Goal: Find specific page/section: Find specific page/section

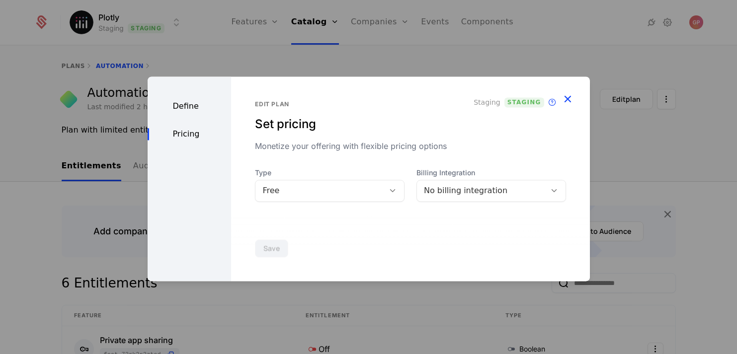
click at [569, 93] on icon "button" at bounding box center [567, 98] width 13 height 13
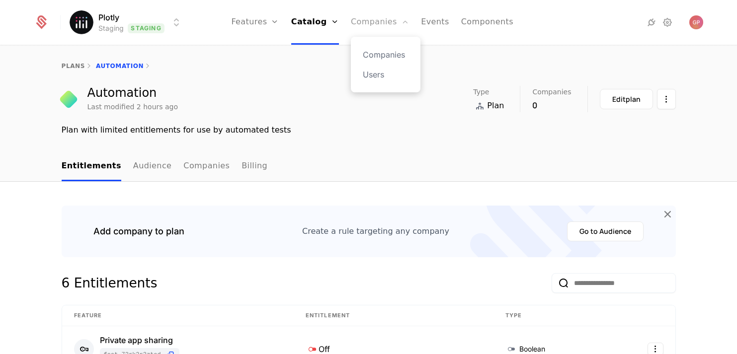
click at [385, 11] on link "Companies" at bounding box center [380, 22] width 58 height 45
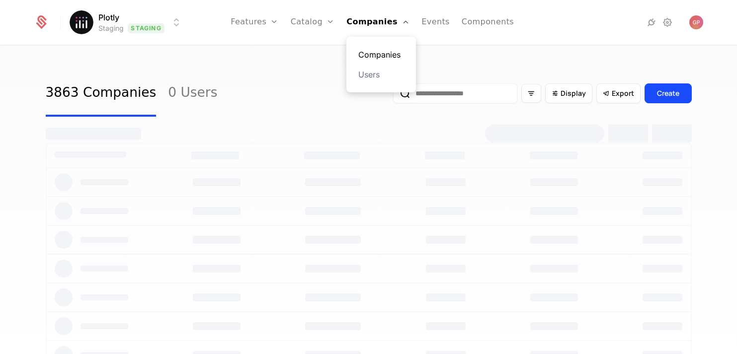
click at [379, 51] on link "Companies" at bounding box center [381, 55] width 46 height 12
click at [450, 92] on input "email" at bounding box center [455, 94] width 124 height 20
type input "******"
click at [393, 95] on button "submit" at bounding box center [393, 95] width 0 height 0
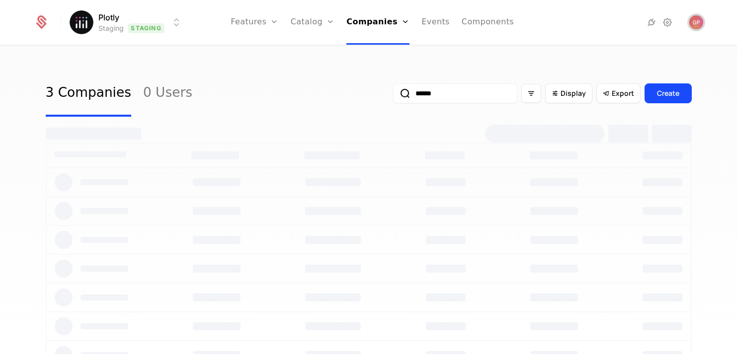
click at [692, 20] on img "Open user button" at bounding box center [697, 22] width 14 height 14
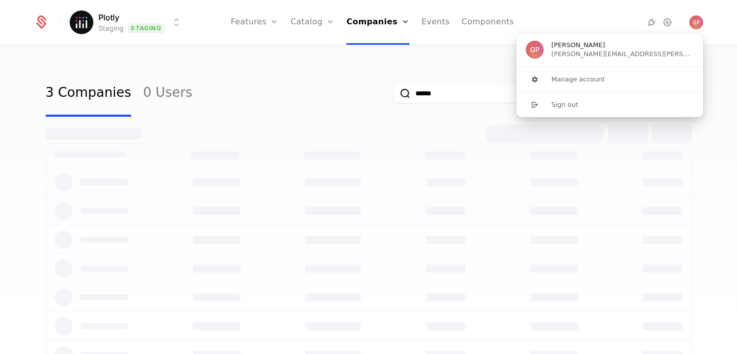
click at [409, 65] on div "3 Companies 0 Users ****** Display Export Create" at bounding box center [368, 203] width 737 height 314
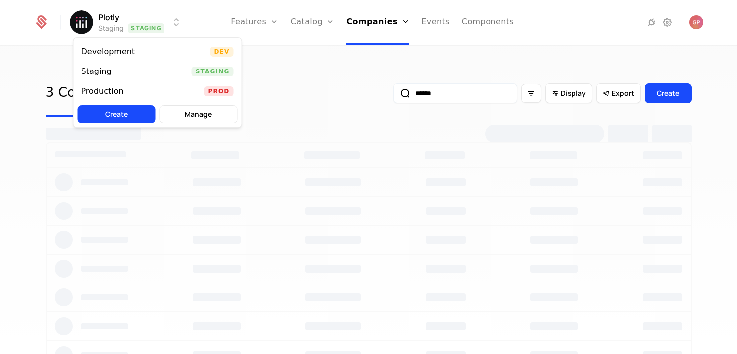
click at [147, 13] on html "Plotly Staging Staging Features Features Flags Catalog Plans Add Ons Credits Co…" at bounding box center [368, 177] width 737 height 354
click at [158, 55] on div "Development Dev" at bounding box center [158, 52] width 168 height 20
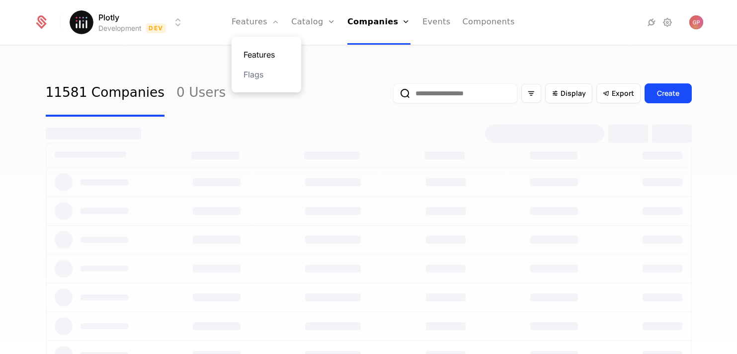
click at [271, 57] on link "Features" at bounding box center [267, 55] width 46 height 12
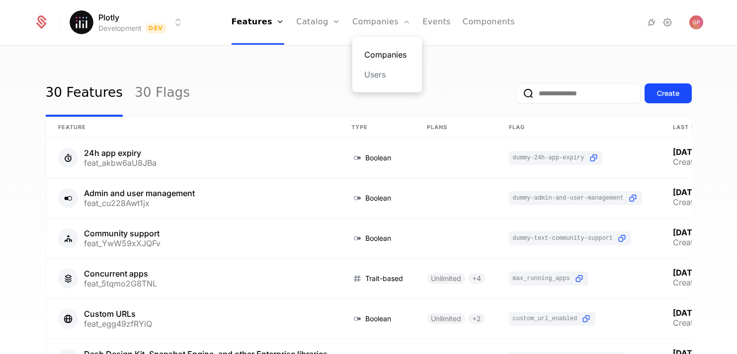
click at [372, 53] on link "Companies" at bounding box center [387, 55] width 46 height 12
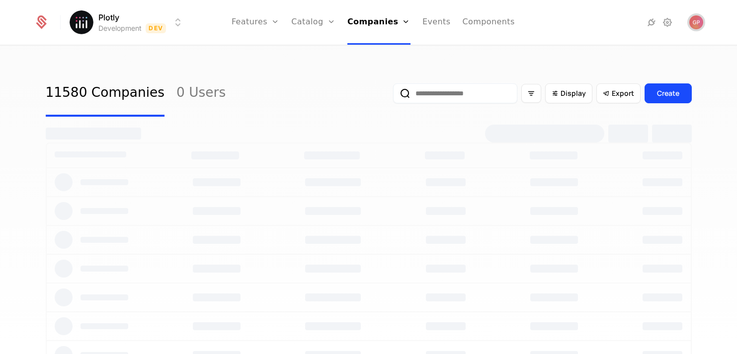
click at [702, 18] on span "Open user button" at bounding box center [697, 22] width 14 height 14
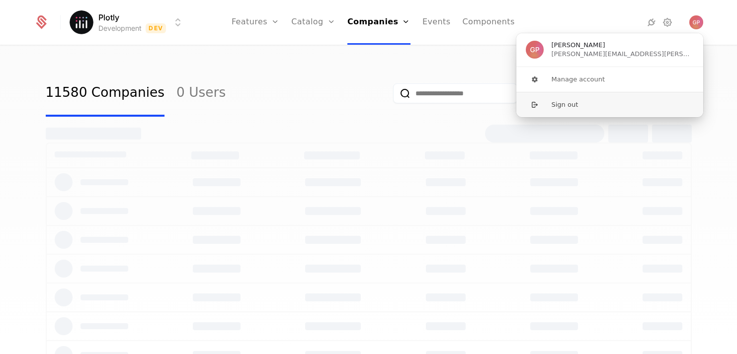
click at [596, 100] on button "Sign out" at bounding box center [610, 104] width 188 height 25
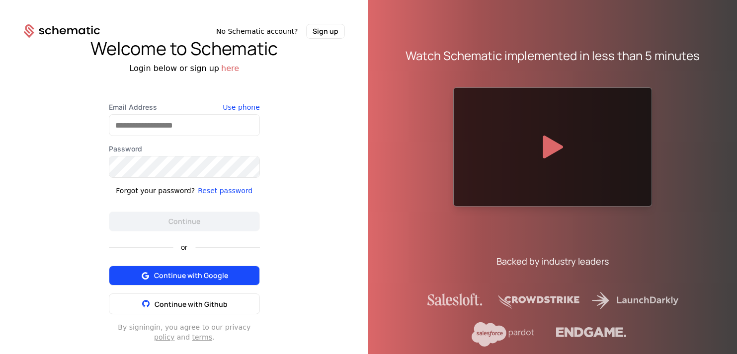
click at [196, 279] on span "Continue with Google" at bounding box center [191, 276] width 74 height 10
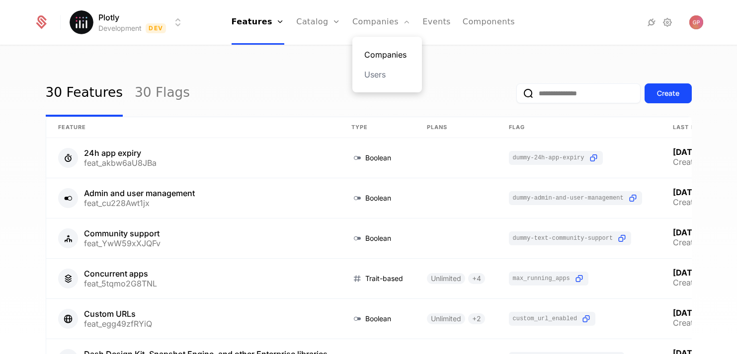
click at [381, 52] on link "Companies" at bounding box center [387, 55] width 46 height 12
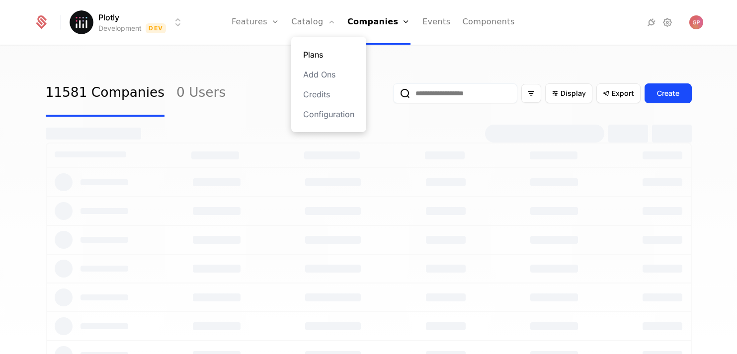
click at [314, 50] on link "Plans" at bounding box center [328, 55] width 51 height 12
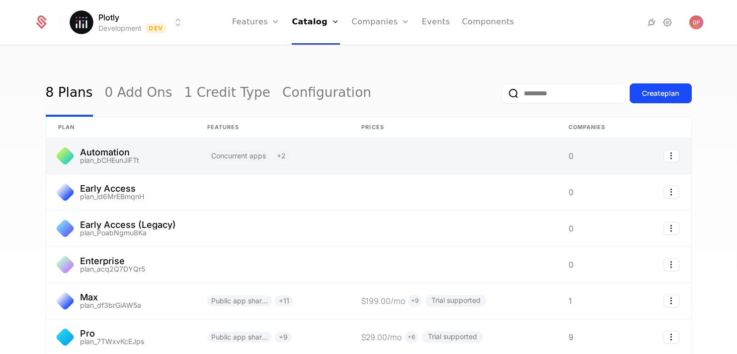
click at [132, 154] on link at bounding box center [120, 156] width 149 height 36
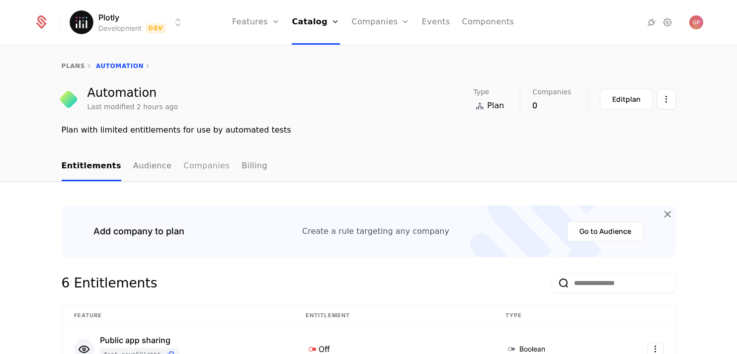
click at [197, 173] on link "Companies" at bounding box center [206, 166] width 46 height 29
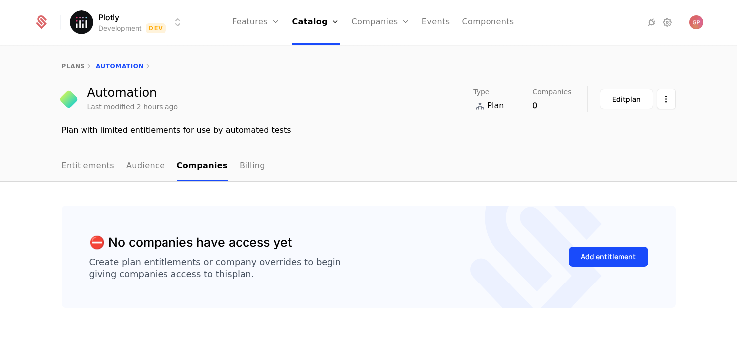
click at [168, 29] on html "Plotly Development Dev Features Features Flags Catalog Plans Add Ons Credits Co…" at bounding box center [368, 177] width 737 height 354
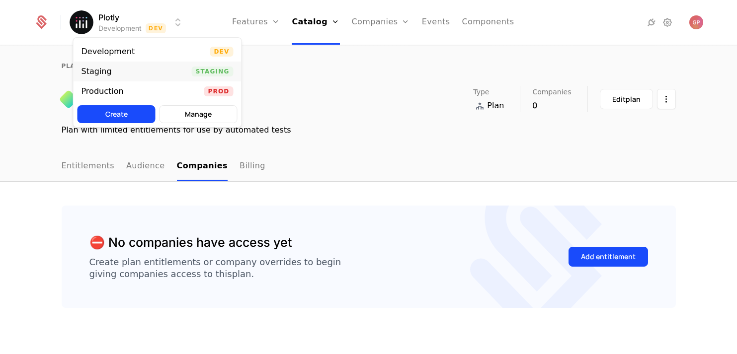
click at [147, 71] on div "Staging Staging" at bounding box center [158, 72] width 168 height 20
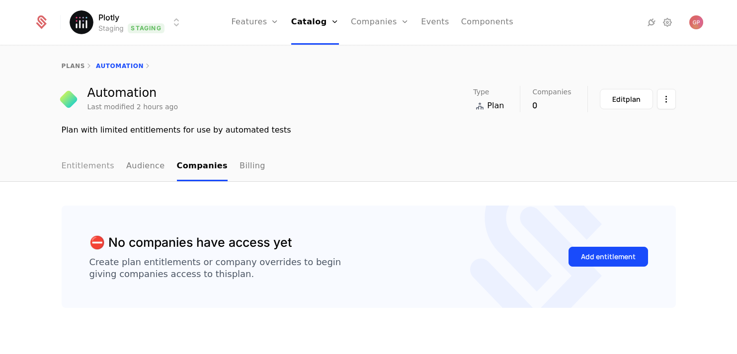
click at [89, 164] on link "Entitlements" at bounding box center [88, 166] width 53 height 29
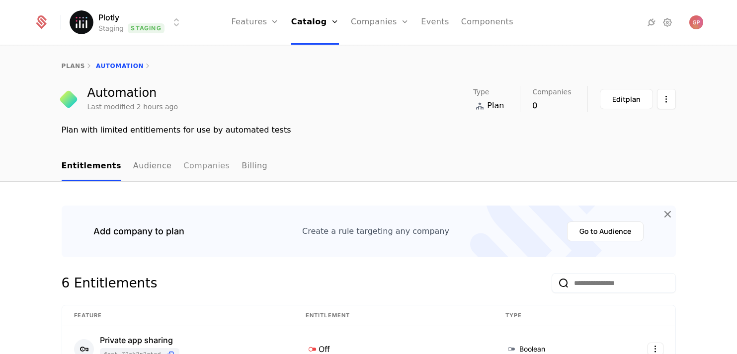
click at [196, 174] on link "Companies" at bounding box center [206, 166] width 46 height 29
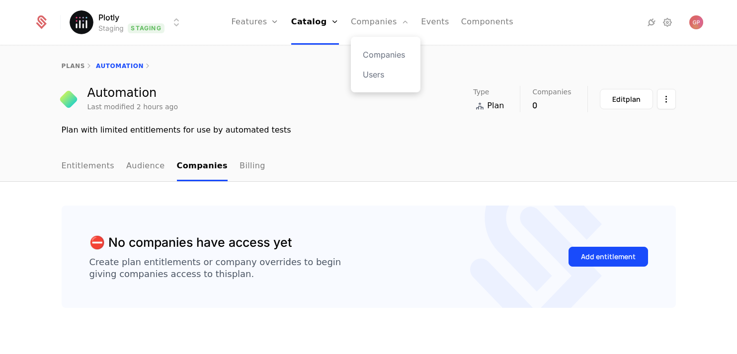
click at [383, 48] on div "Companies Users" at bounding box center [386, 65] width 70 height 56
click at [387, 57] on link "Companies" at bounding box center [386, 55] width 46 height 12
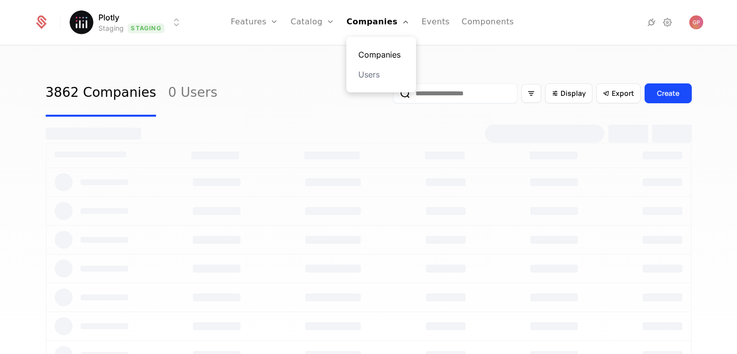
click at [378, 49] on link "Companies" at bounding box center [381, 55] width 46 height 12
click at [368, 54] on link "Companies" at bounding box center [381, 55] width 46 height 12
click at [372, 30] on link "Companies" at bounding box center [378, 22] width 63 height 45
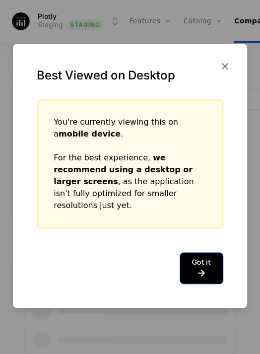
click at [199, 273] on icon at bounding box center [201, 273] width 19 height 12
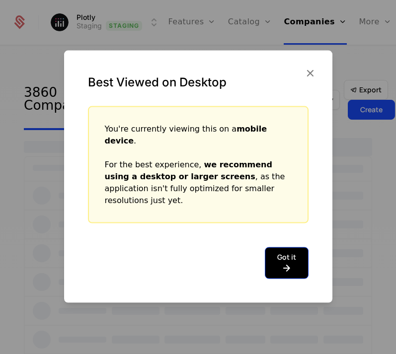
click at [281, 247] on button "Got it" at bounding box center [287, 263] width 44 height 32
click at [289, 262] on icon at bounding box center [286, 268] width 19 height 12
click at [288, 250] on button "Got it" at bounding box center [287, 263] width 44 height 32
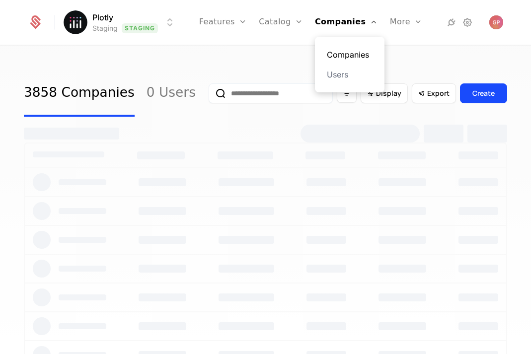
click at [338, 59] on link "Companies" at bounding box center [350, 55] width 46 height 12
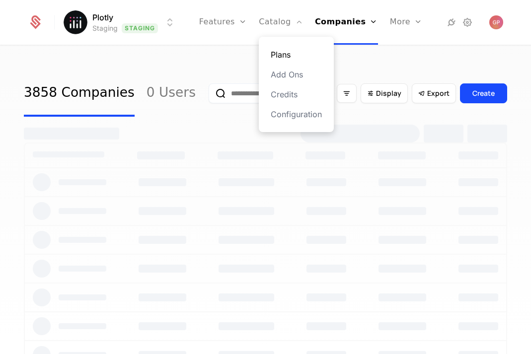
click at [288, 56] on link "Plans" at bounding box center [296, 55] width 51 height 12
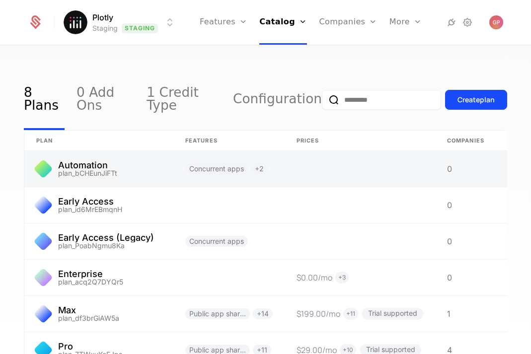
click at [142, 161] on link at bounding box center [98, 169] width 149 height 36
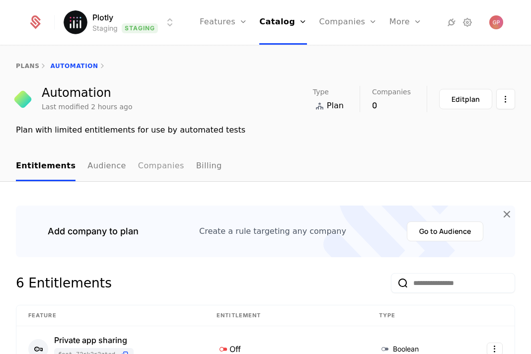
click at [138, 168] on link "Companies" at bounding box center [161, 166] width 46 height 29
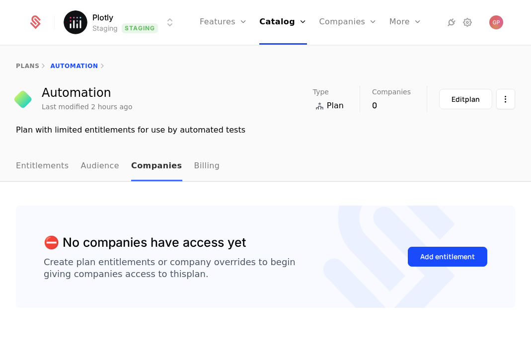
click at [134, 168] on link "Companies" at bounding box center [156, 166] width 51 height 29
click at [347, 52] on link "Companies" at bounding box center [354, 55] width 46 height 12
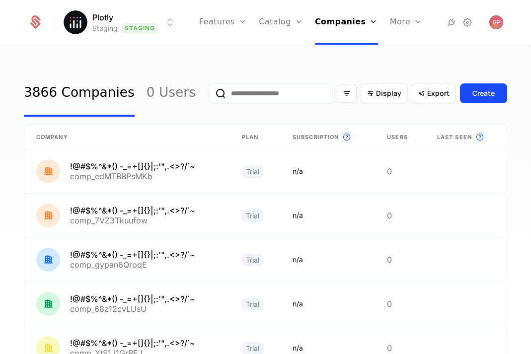
click at [301, 94] on input "email" at bounding box center [271, 94] width 124 height 20
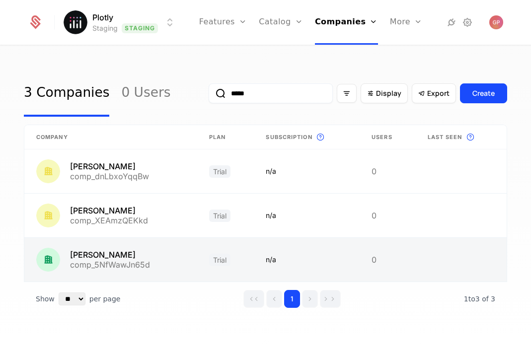
type input "*****"
click at [147, 260] on link at bounding box center [110, 260] width 173 height 44
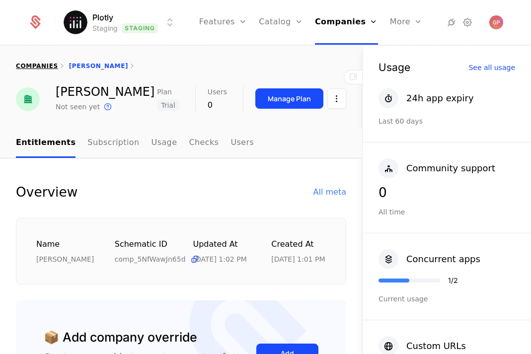
click at [38, 63] on link "companies" at bounding box center [37, 66] width 42 height 7
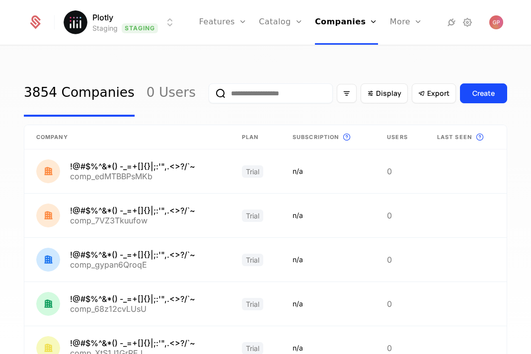
click at [279, 92] on input "email" at bounding box center [271, 94] width 124 height 20
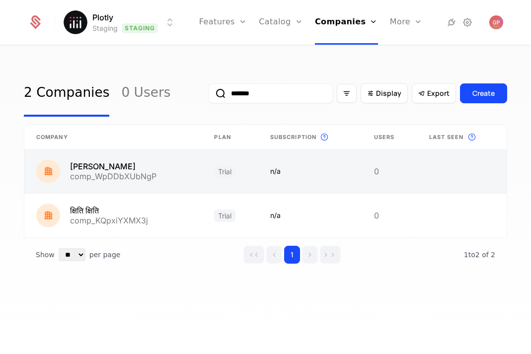
type input "*******"
click at [189, 159] on link at bounding box center [113, 172] width 178 height 44
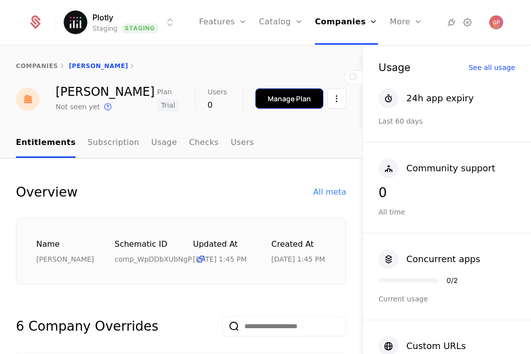
click at [304, 100] on div "Manage Plan" at bounding box center [289, 99] width 43 height 10
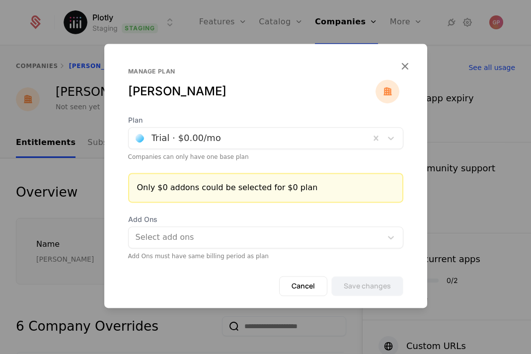
click at [312, 151] on div "Plan Trial · $0.00 /mo Companies can only have one base plan" at bounding box center [265, 138] width 275 height 46
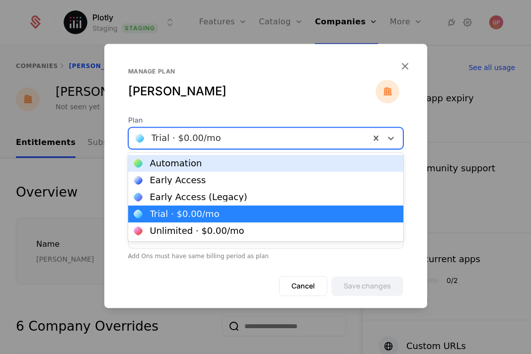
click at [302, 137] on div at bounding box center [250, 138] width 228 height 14
click at [403, 65] on icon "button" at bounding box center [405, 66] width 13 height 13
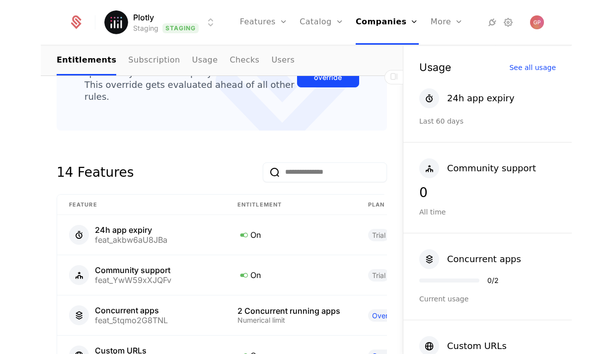
scroll to position [297, 0]
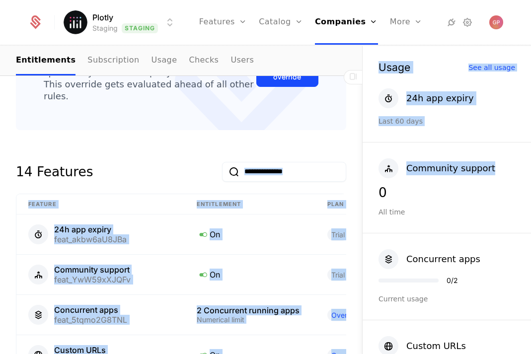
drag, startPoint x: 361, startPoint y: 175, endPoint x: 487, endPoint y: 176, distance: 125.8
click at [487, 176] on div "companies Dolores Kozey Dolores Kozey Not seen yet This is the date a track or …" at bounding box center [265, 200] width 531 height 309
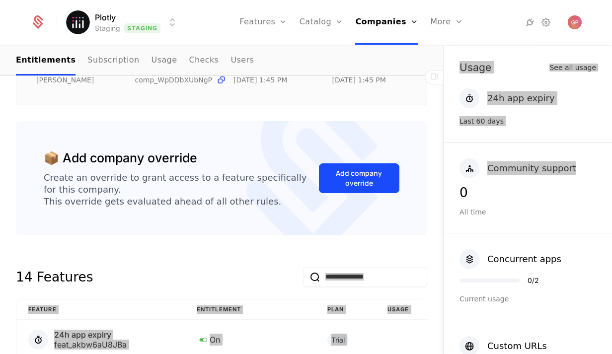
scroll to position [133, 0]
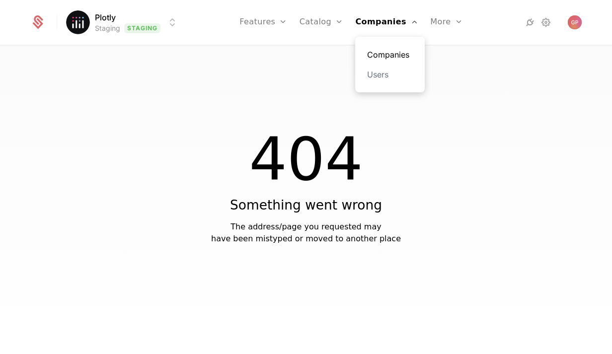
click at [377, 57] on link "Companies" at bounding box center [390, 55] width 46 height 12
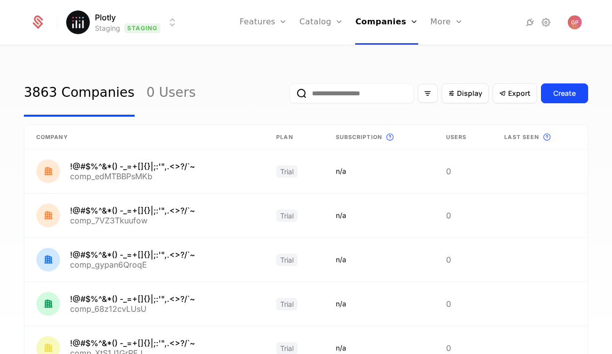
click at [379, 88] on input "email" at bounding box center [352, 94] width 124 height 20
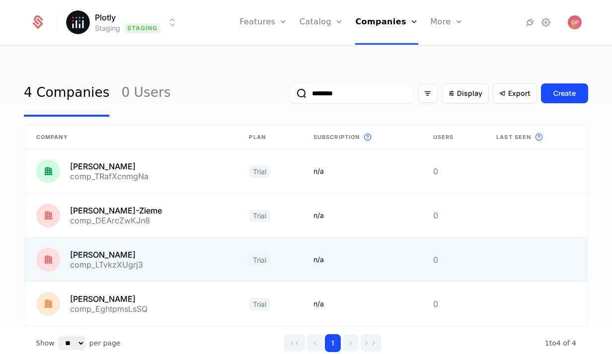
type input "********"
click at [182, 262] on link at bounding box center [130, 260] width 213 height 44
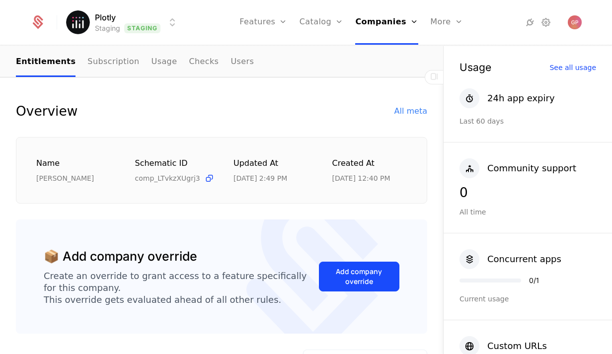
scroll to position [96, 0]
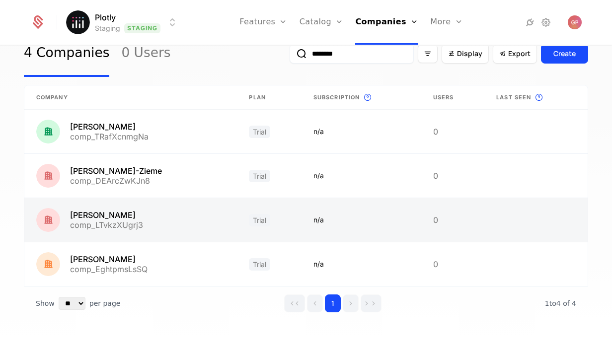
scroll to position [40, 0]
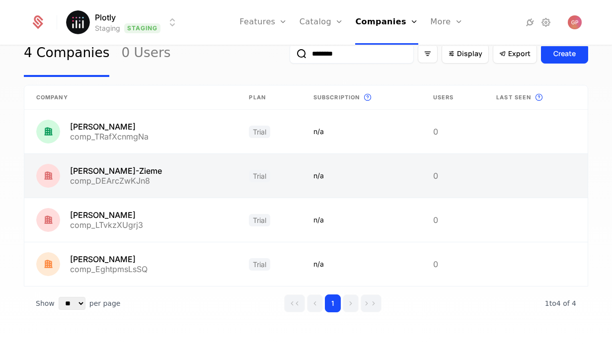
click at [198, 174] on link at bounding box center [130, 176] width 213 height 44
